Goal: Find specific page/section: Find specific page/section

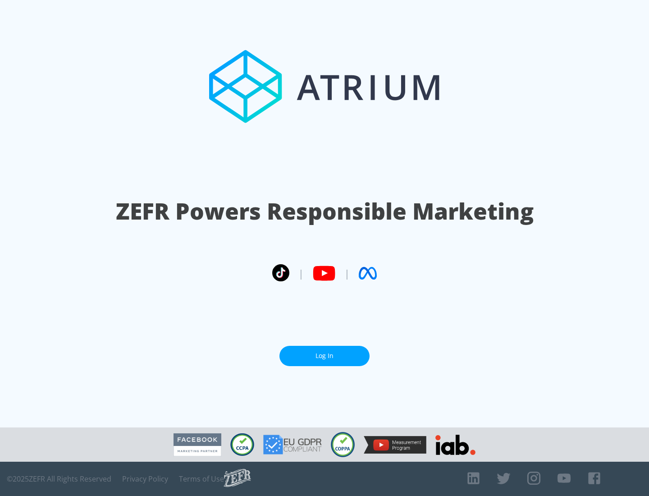
click at [324, 355] on link "Log In" at bounding box center [324, 356] width 90 height 20
